Goal: Find specific page/section: Find specific page/section

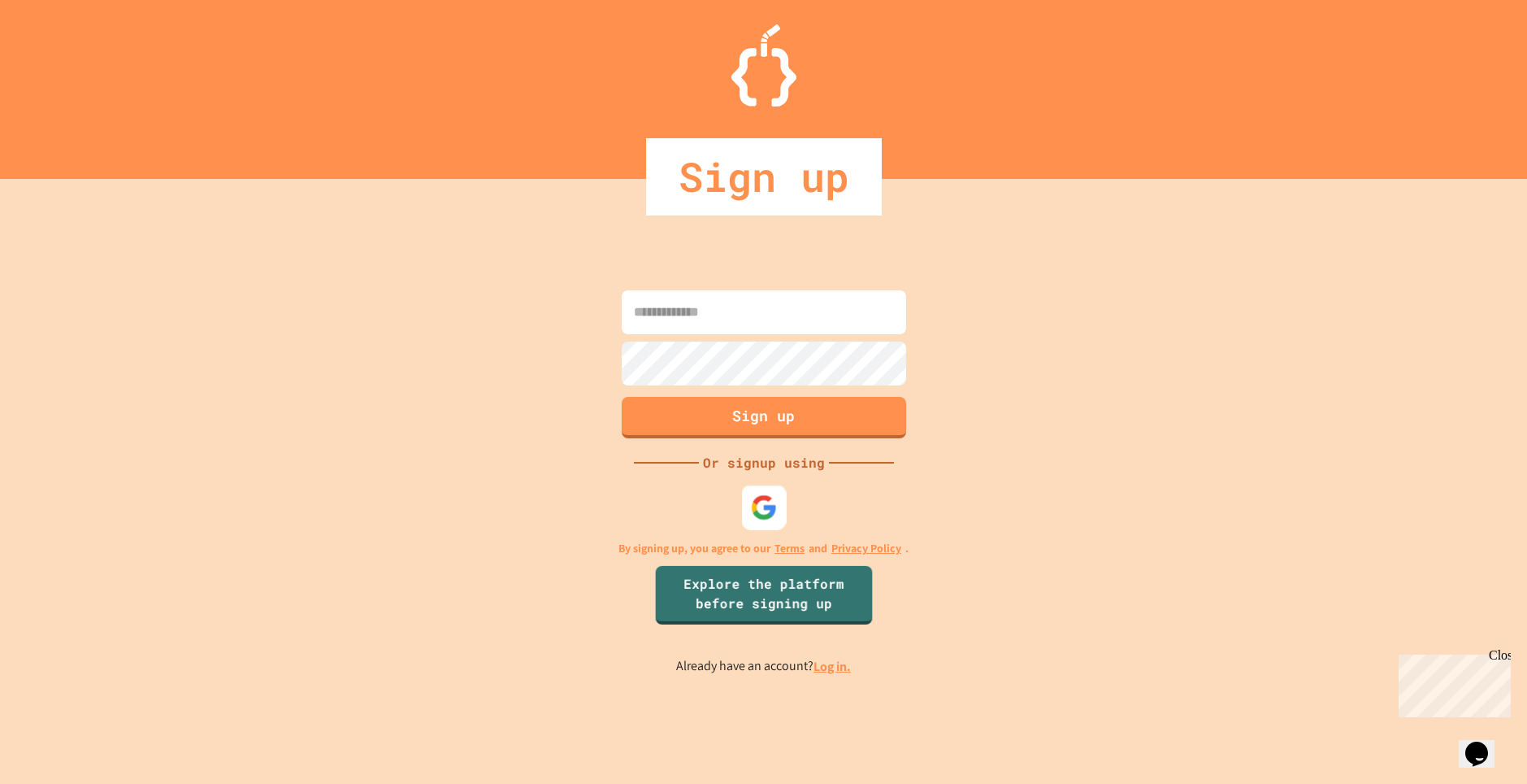
click at [764, 493] on div at bounding box center [764, 507] width 45 height 45
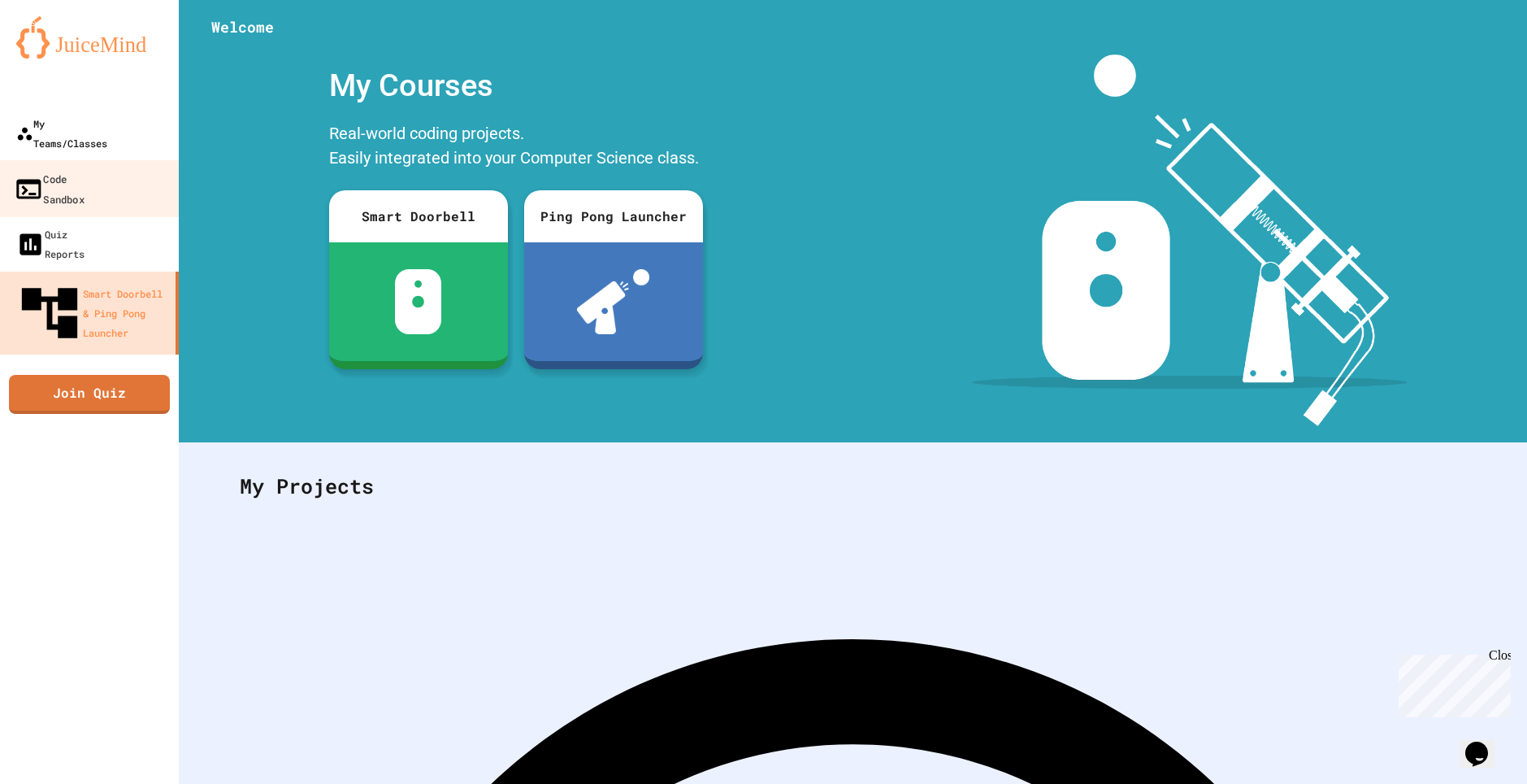
click at [91, 127] on div "My Teams/Classes" at bounding box center [62, 133] width 91 height 39
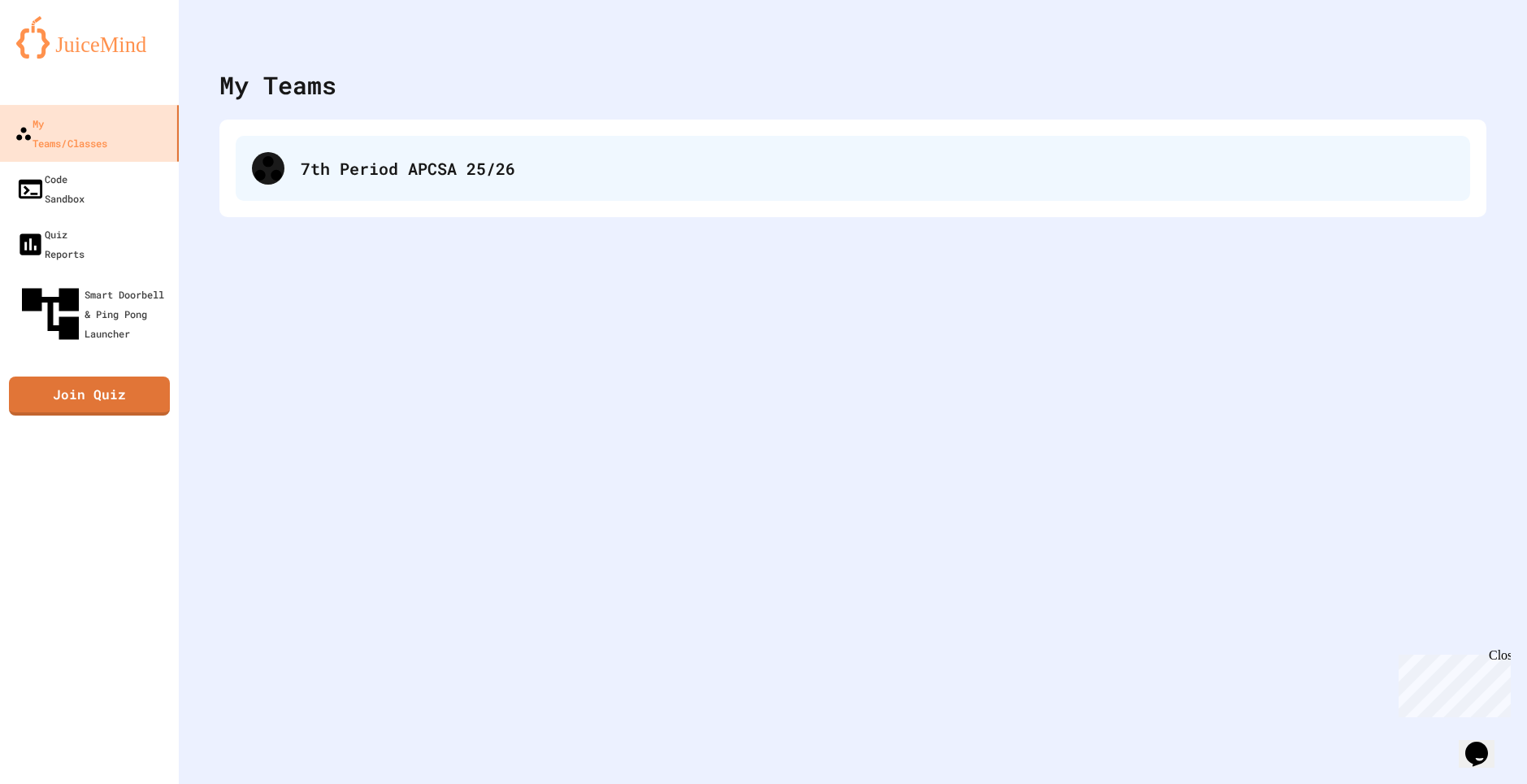
click at [350, 158] on div "7th Period APCSA 25/26" at bounding box center [878, 168] width 1154 height 24
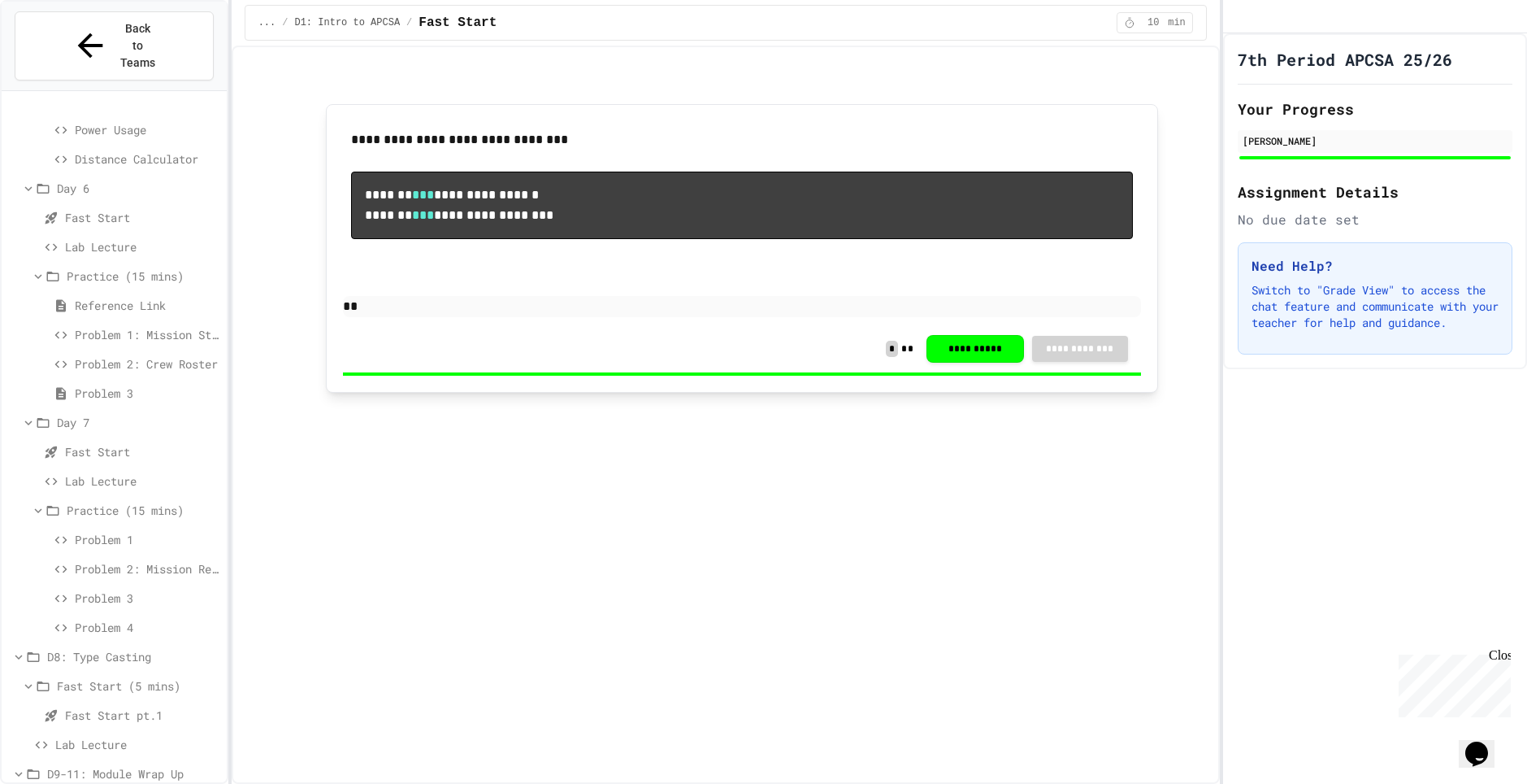
scroll to position [1232, 0]
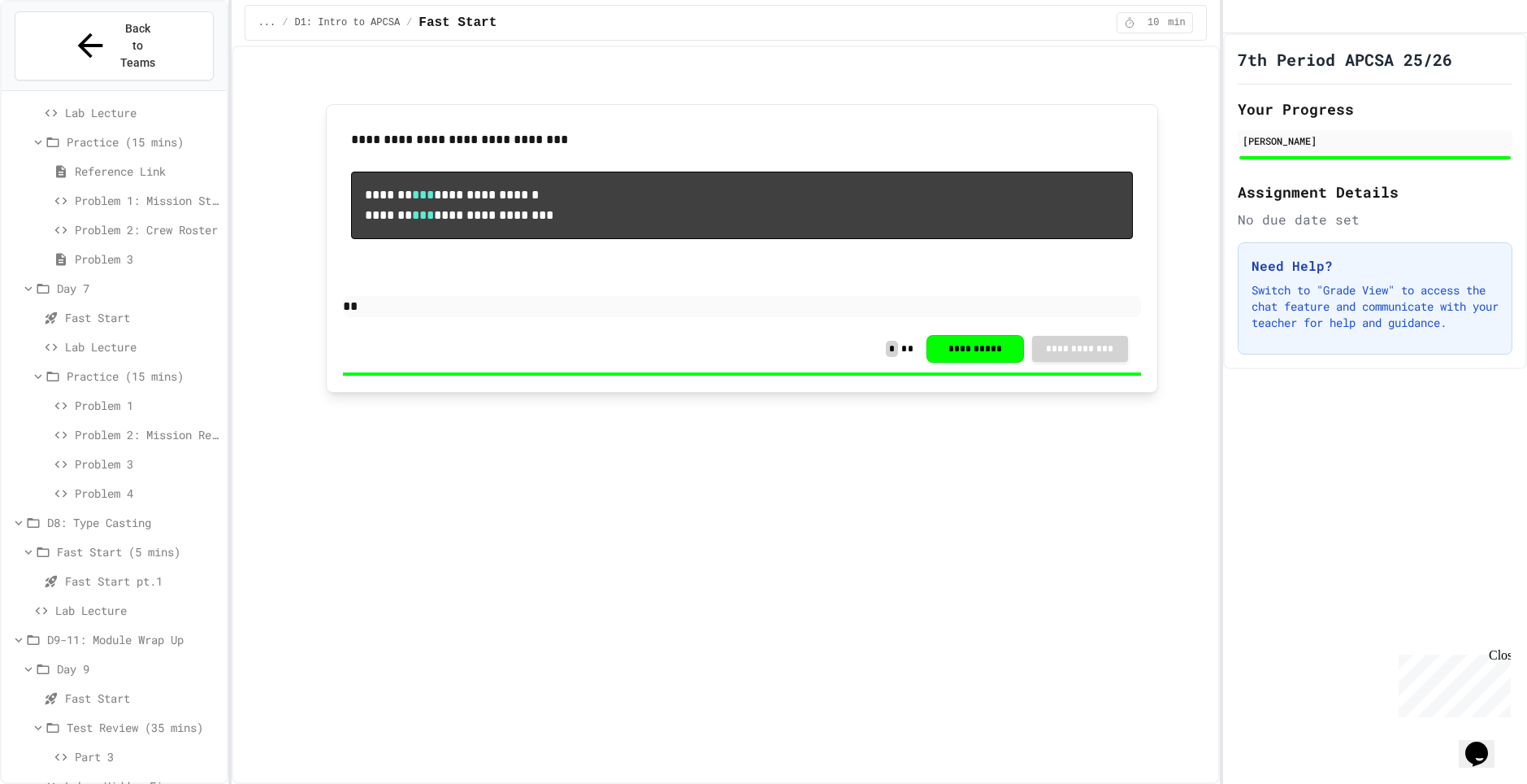
click at [133, 777] on span "Lab - Hidden Figures: Launch Weight Calculator" at bounding box center [143, 785] width 155 height 17
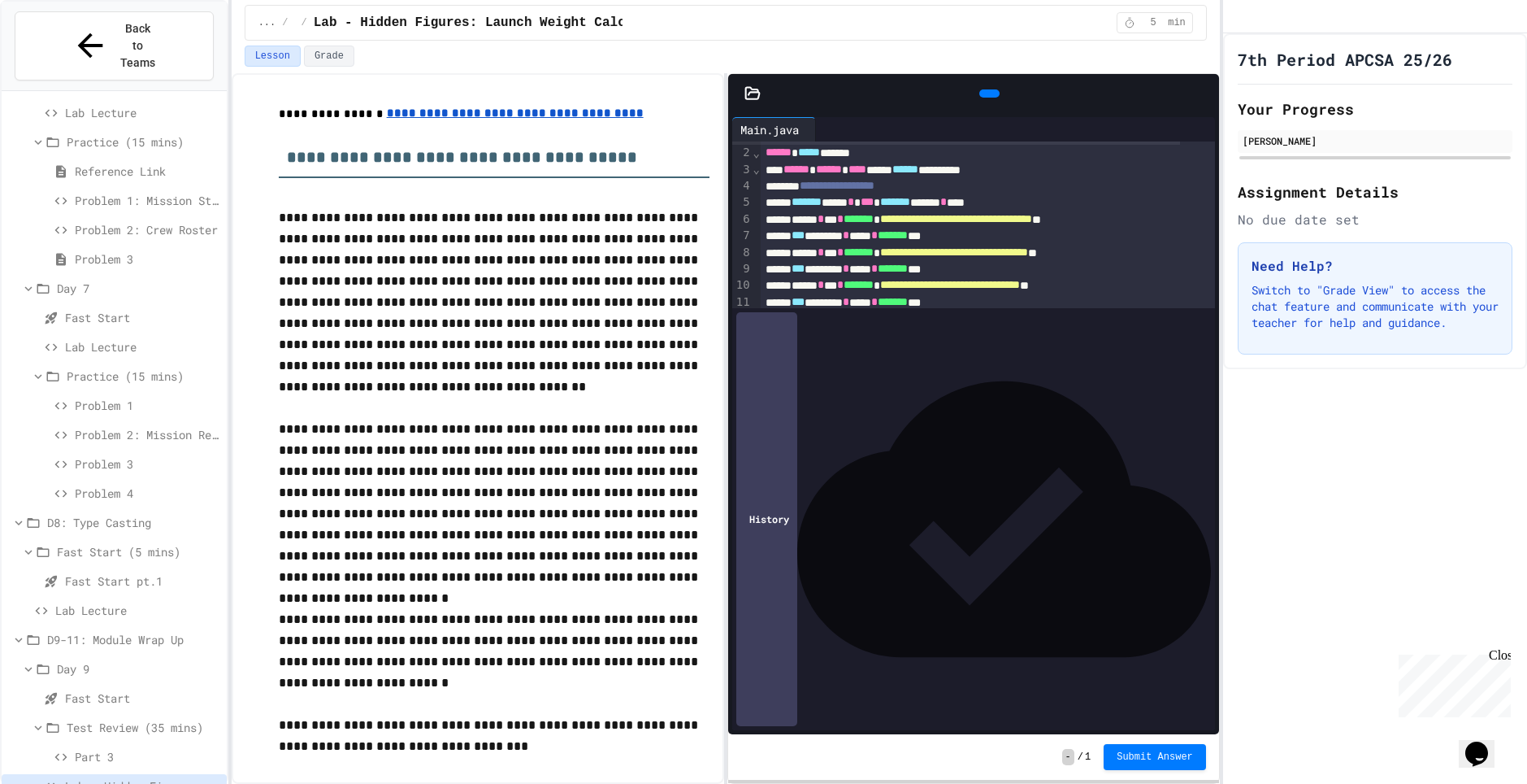
scroll to position [50, 0]
